Goal: Check status: Check status

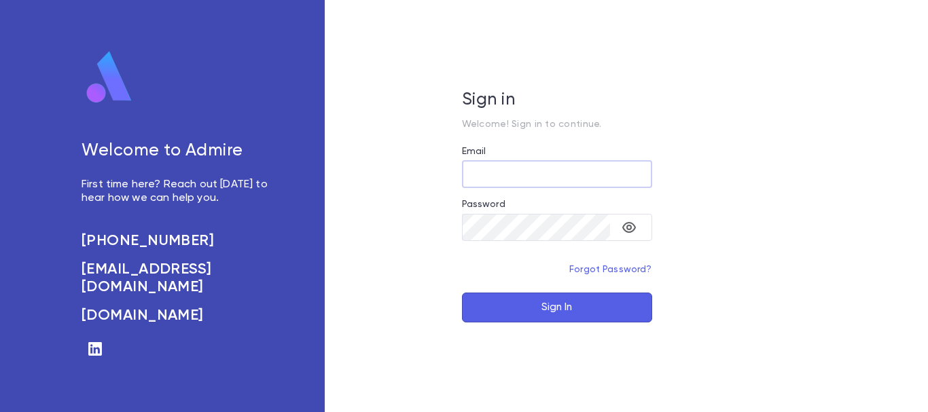
type input "**********"
click at [570, 309] on button "Sign In" at bounding box center [557, 308] width 190 height 30
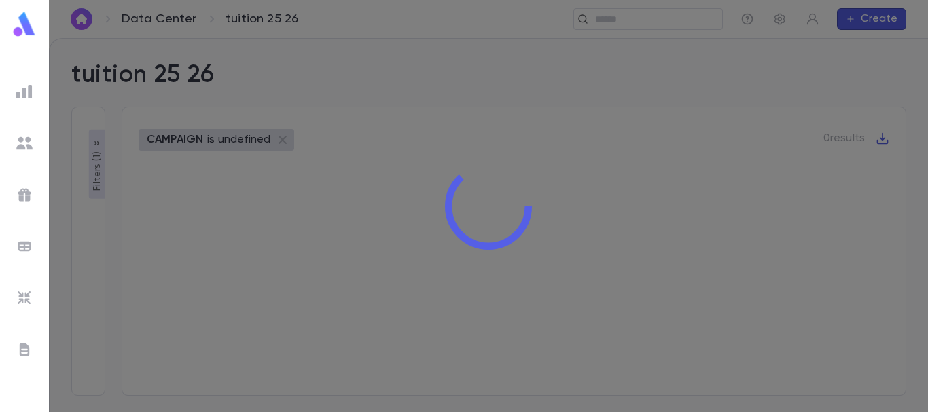
type input "**********"
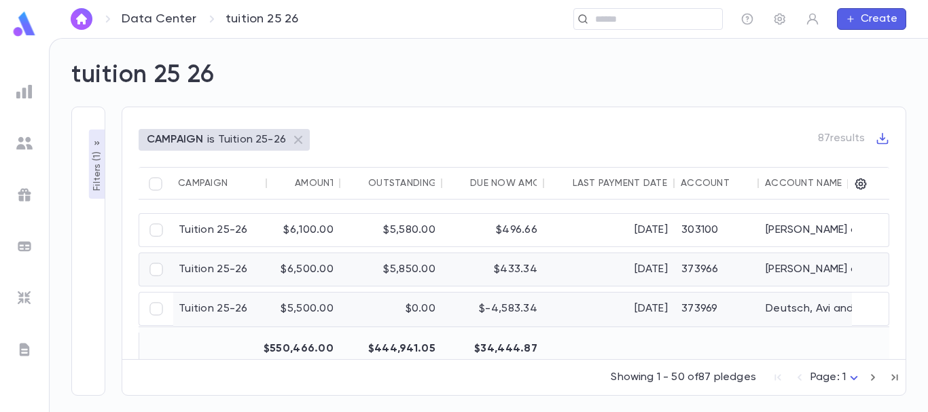
scroll to position [516, 103]
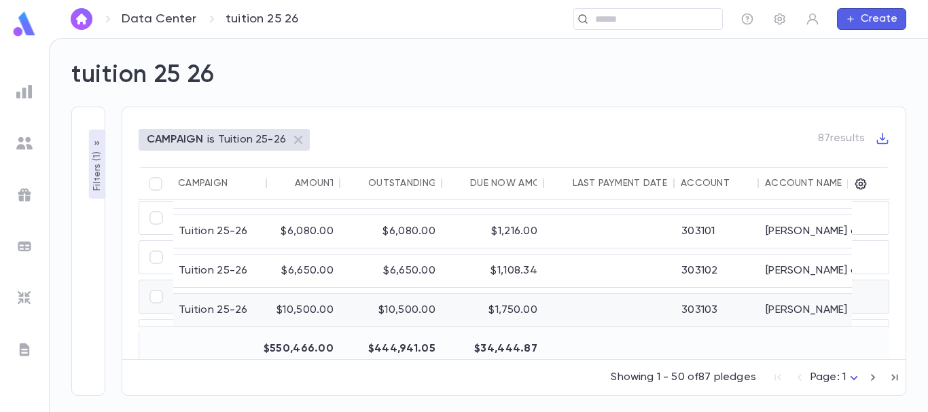
click at [637, 294] on div at bounding box center [609, 310] width 130 height 33
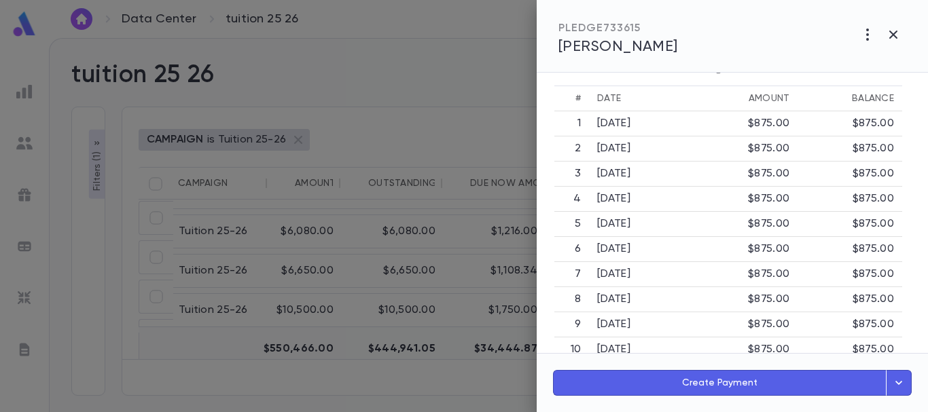
scroll to position [417, 4]
click at [892, 33] on icon "button" at bounding box center [893, 35] width 8 height 8
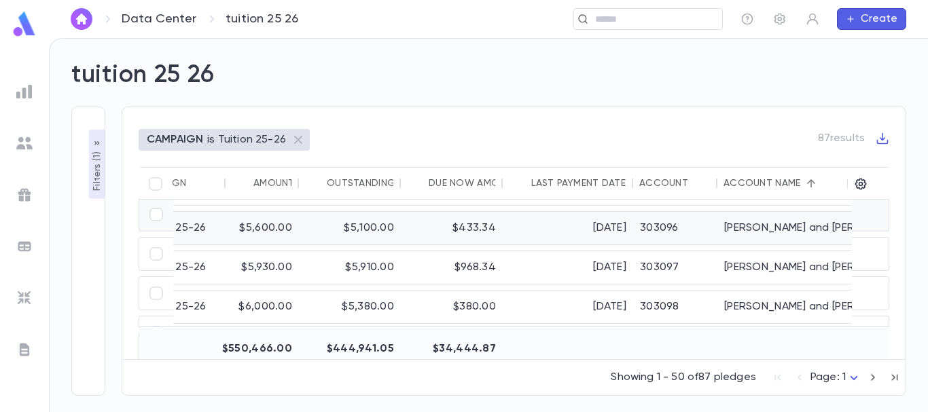
scroll to position [200, 145]
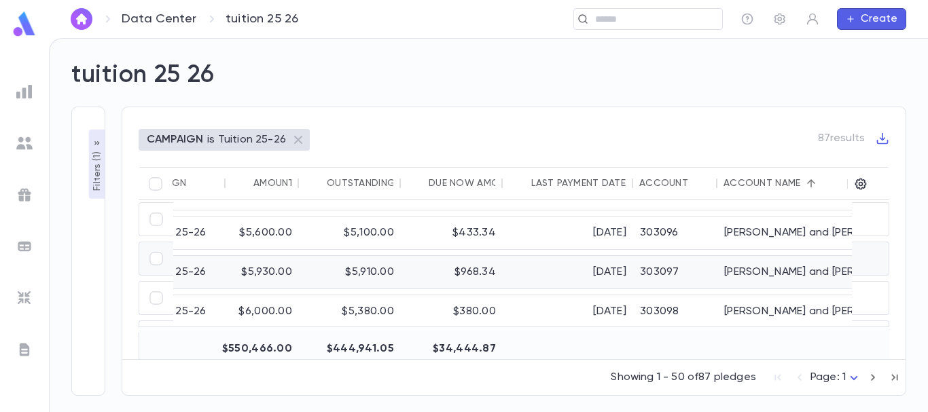
click at [536, 258] on div "[DATE]" at bounding box center [567, 272] width 130 height 33
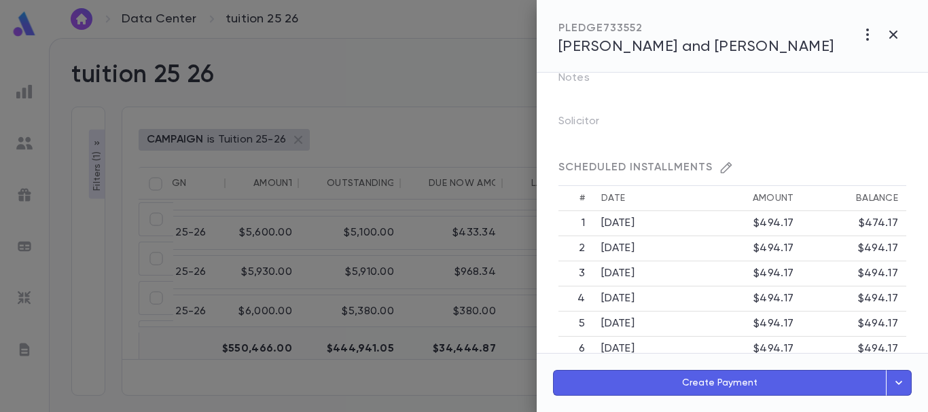
scroll to position [316, 0]
click at [896, 31] on icon "button" at bounding box center [893, 35] width 8 height 8
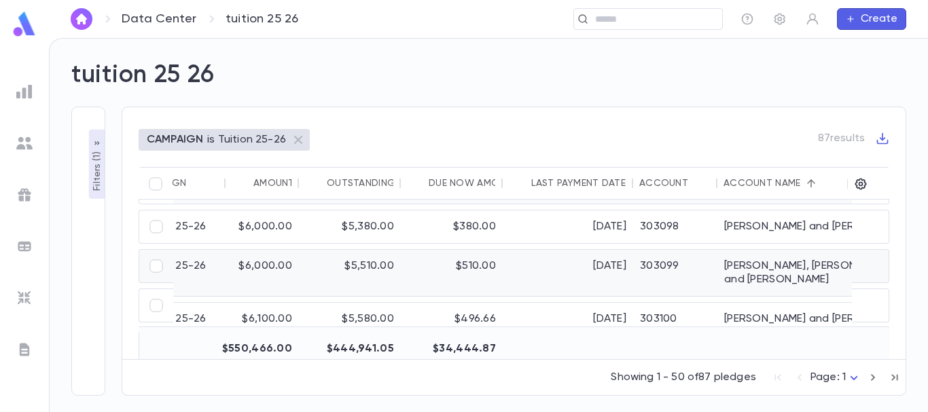
scroll to position [272, 145]
click at [652, 264] on div "303099" at bounding box center [675, 272] width 84 height 46
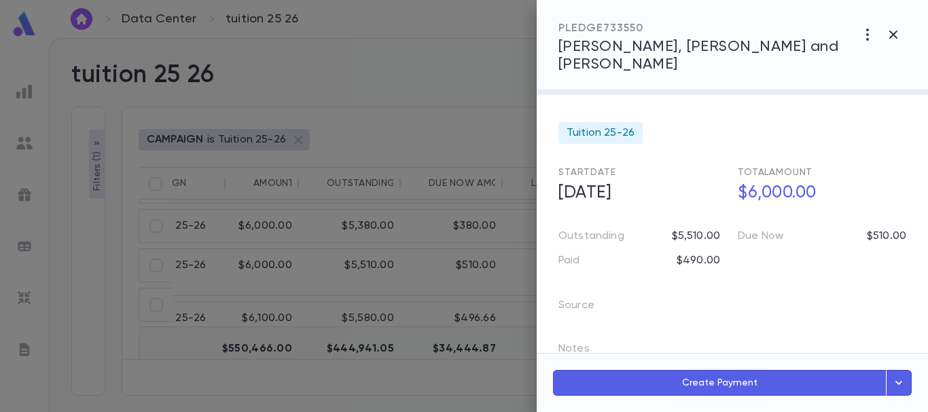
scroll to position [0, 0]
